Goal: Transaction & Acquisition: Purchase product/service

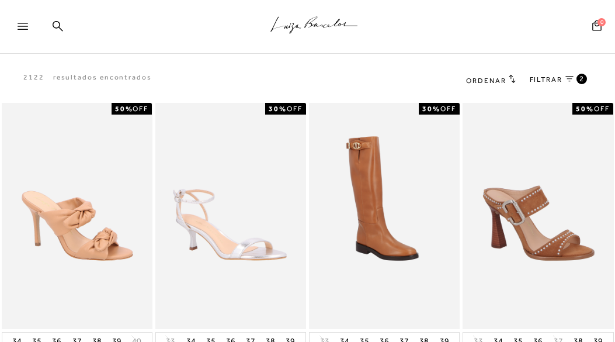
click at [568, 78] on icon at bounding box center [569, 79] width 8 height 6
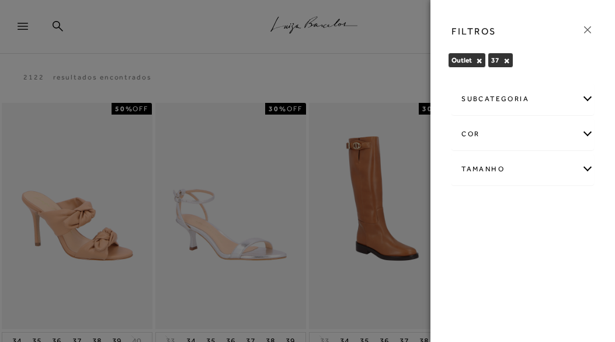
click at [562, 102] on div "subcategoria" at bounding box center [522, 99] width 141 height 31
click at [519, 129] on span "Preço" at bounding box center [512, 130] width 19 height 9
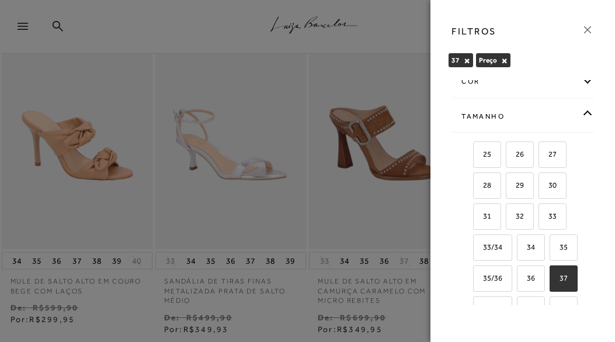
scroll to position [33, 0]
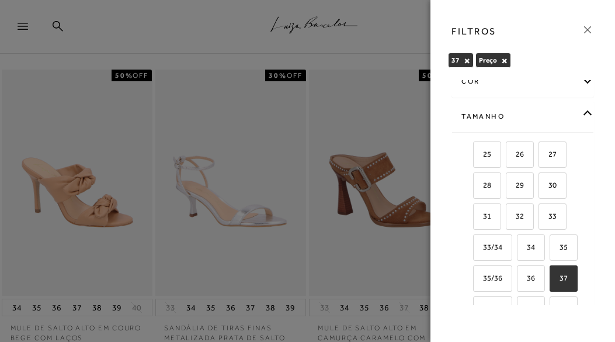
click at [540, 84] on div "cor" at bounding box center [522, 81] width 141 height 31
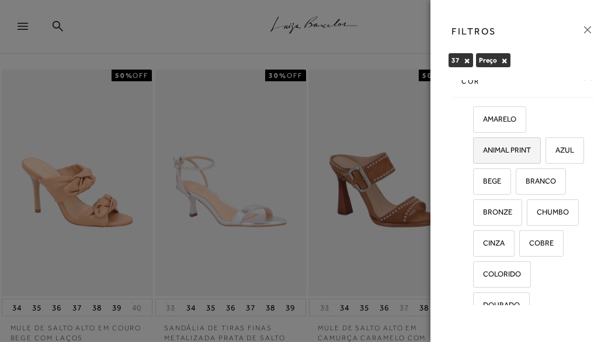
click at [516, 149] on span "ANIMAL PRINT" at bounding box center [502, 149] width 57 height 9
click at [483, 149] on input "ANIMAL PRINT" at bounding box center [477, 152] width 12 height 12
checkbox input "true"
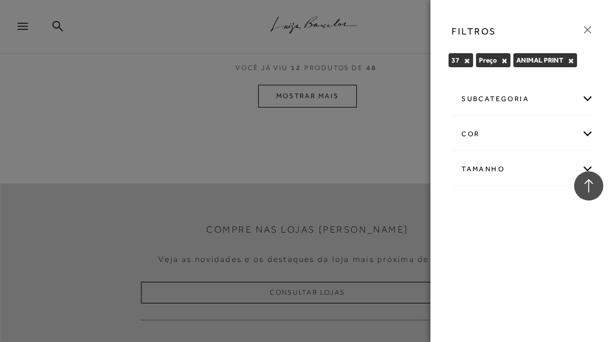
scroll to position [1050, 0]
click at [342, 99] on div at bounding box center [307, 171] width 615 height 342
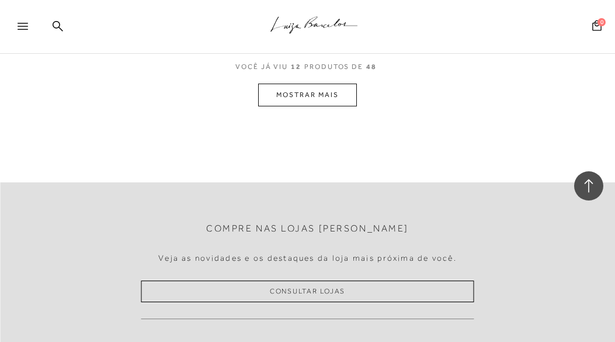
click at [342, 99] on button "MOSTRAR MAIS" at bounding box center [307, 95] width 98 height 23
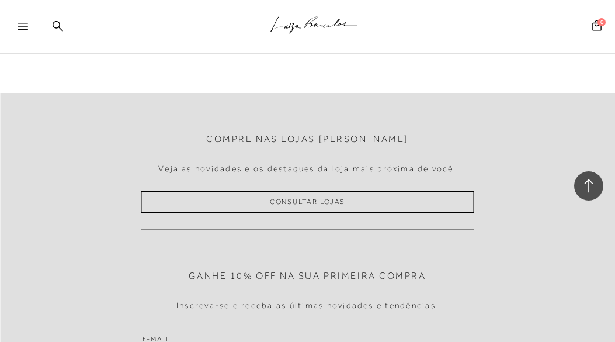
scroll to position [2100, 0]
